Goal: Task Accomplishment & Management: Use online tool/utility

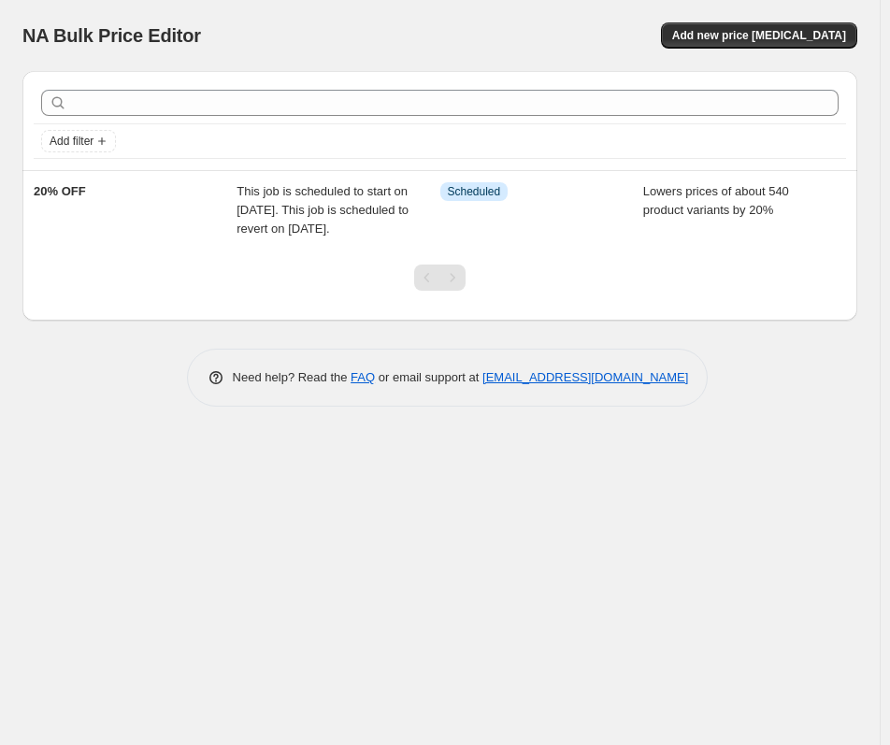
click at [168, 522] on div "NA Bulk Price Editor. This page is ready NA Bulk Price Editor Add new price cha…" at bounding box center [440, 372] width 880 height 745
click at [249, 33] on div "NA Bulk Price Editor" at bounding box center [222, 35] width 401 height 26
